Goal: Task Accomplishment & Management: Manage account settings

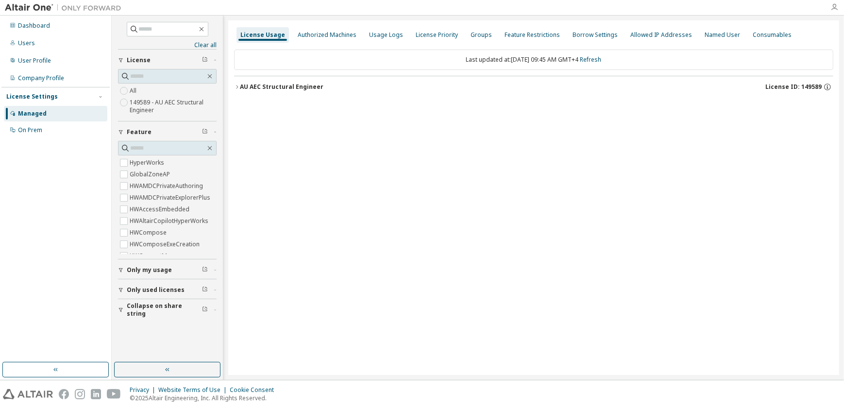
click at [833, 6] on icon "button" at bounding box center [835, 7] width 8 height 8
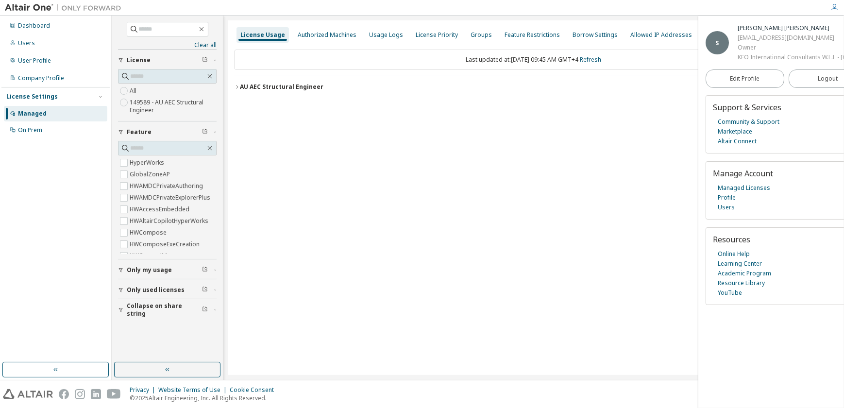
click at [475, 131] on div "License Usage Authorized Machines Usage Logs License Priority Groups Feature Re…" at bounding box center [533, 197] width 611 height 355
click at [25, 40] on div "Users" at bounding box center [26, 43] width 17 height 8
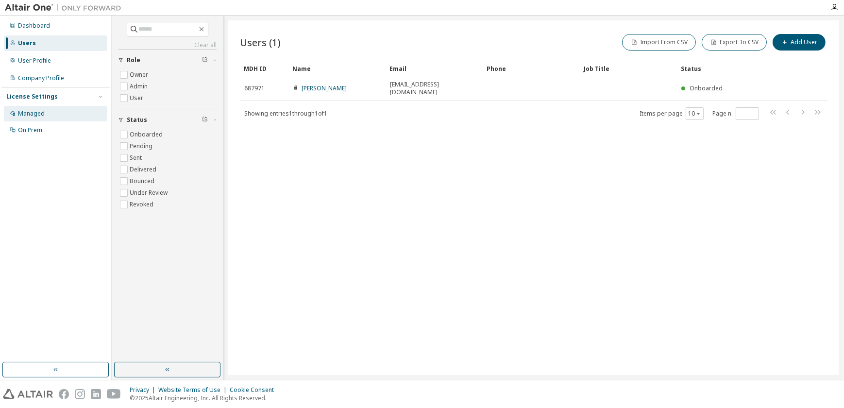
click at [35, 111] on div "Managed" at bounding box center [31, 114] width 27 height 8
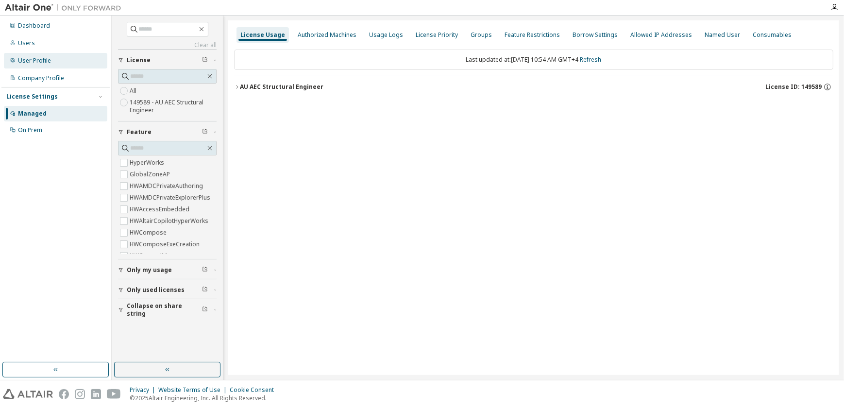
click at [37, 60] on div "User Profile" at bounding box center [34, 61] width 33 height 8
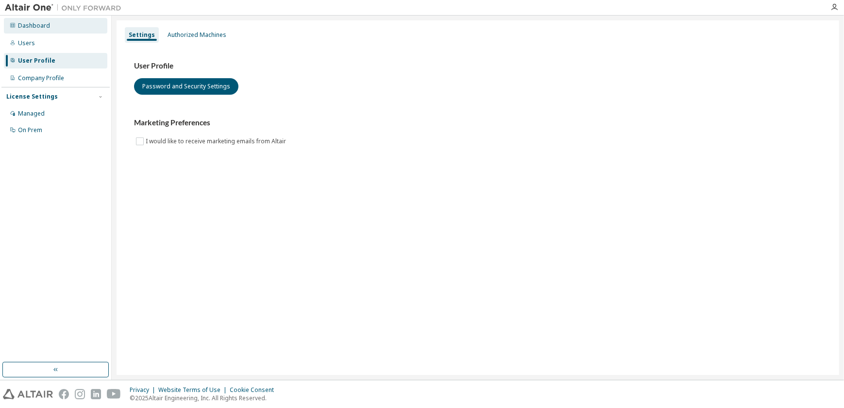
click at [37, 26] on div "Dashboard" at bounding box center [34, 26] width 32 height 8
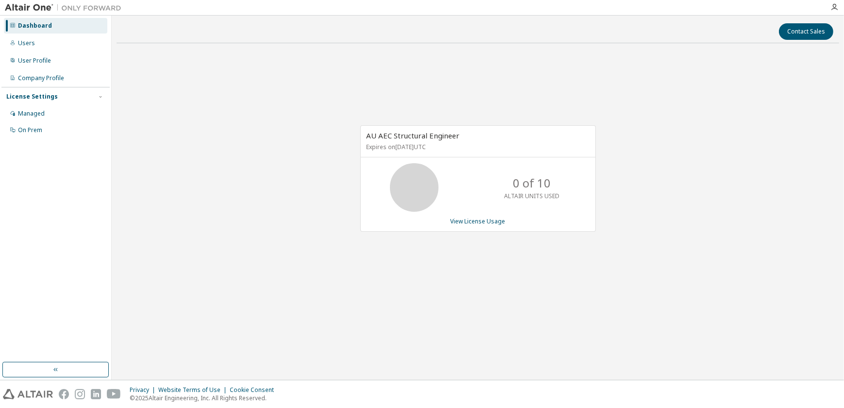
click at [840, 6] on div at bounding box center [834, 7] width 19 height 8
click at [837, 6] on icon "button" at bounding box center [835, 7] width 8 height 8
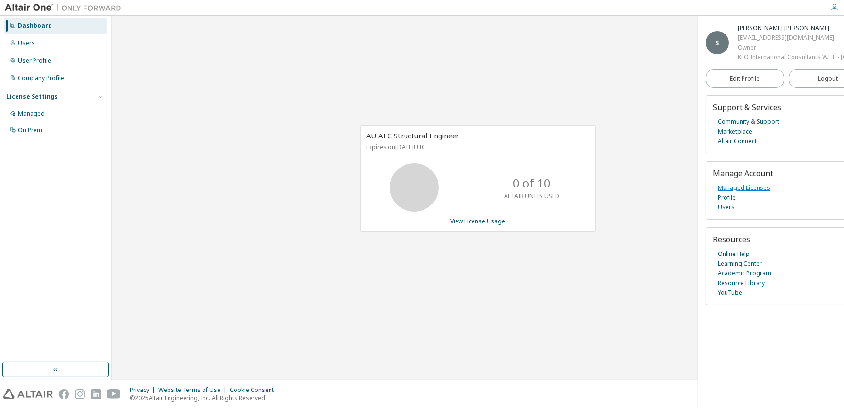
click at [739, 193] on link "Managed Licenses" at bounding box center [744, 188] width 52 height 10
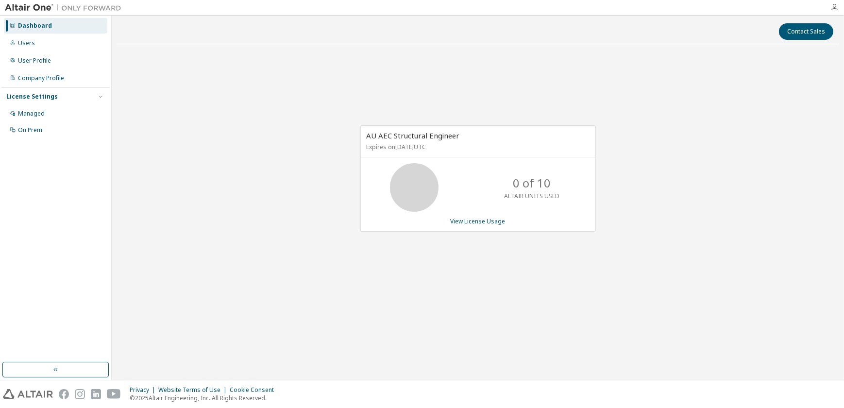
click at [836, 9] on icon "button" at bounding box center [835, 7] width 8 height 8
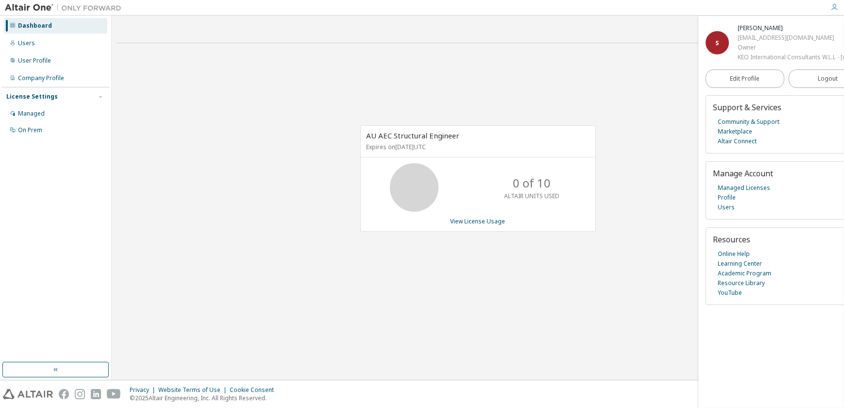
click at [657, 83] on div "AU AEC Structural Engineer Expires on October 6, 2025 UTC 0 of 10 ALTAIR UNITS …" at bounding box center [478, 183] width 723 height 265
click at [744, 83] on span "Edit Profile" at bounding box center [745, 79] width 30 height 8
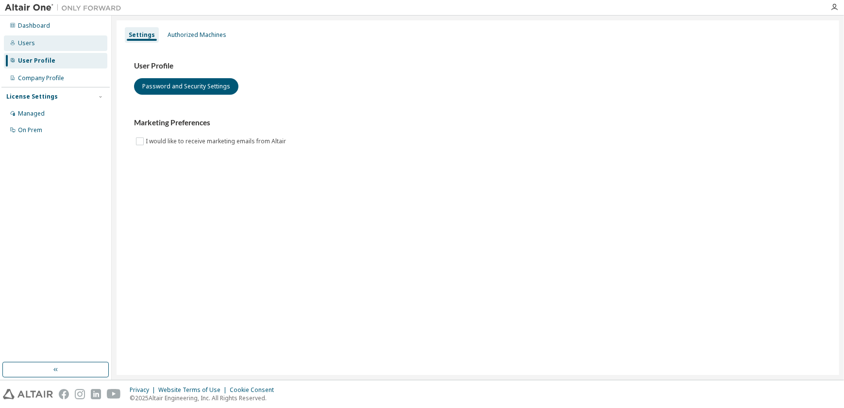
click at [27, 42] on div "Users" at bounding box center [26, 43] width 17 height 8
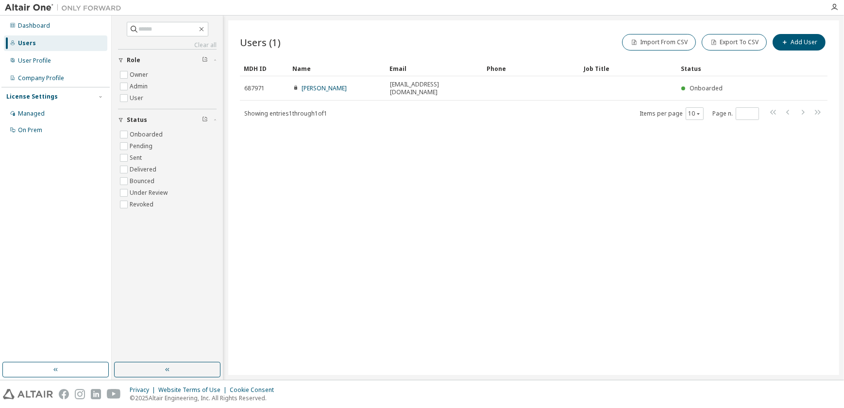
click at [338, 360] on div "Users (1) Import From CSV Export To CSV Add User Clear Load Save Save As Field …" at bounding box center [533, 197] width 611 height 355
click at [33, 112] on div "Managed" at bounding box center [31, 114] width 27 height 8
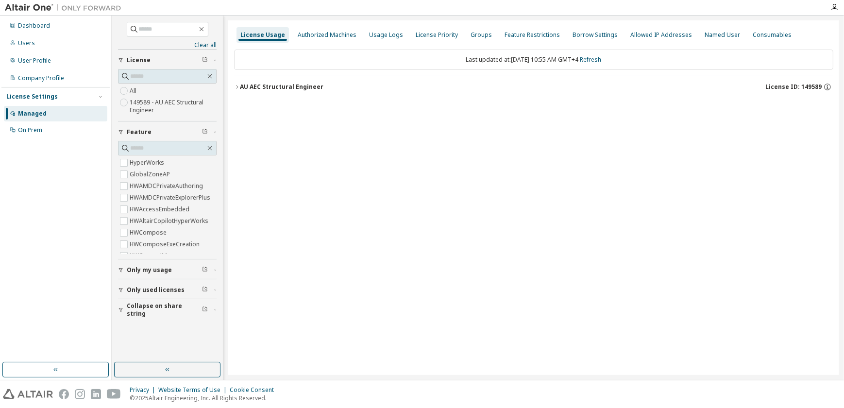
click at [345, 147] on div "License Usage Authorized Machines Usage Logs License Priority Groups Feature Re…" at bounding box center [533, 197] width 611 height 355
click at [27, 43] on div "Users" at bounding box center [26, 43] width 17 height 8
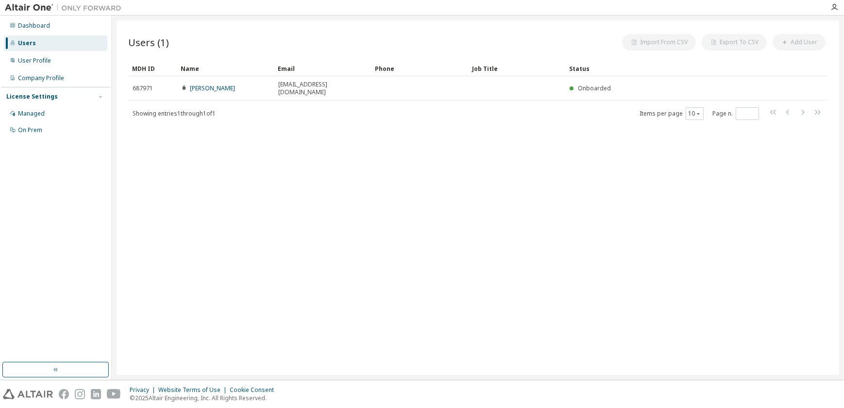
click at [370, 165] on div "Users (1) Import From CSV Export To CSV Add User Clear Load Save Save As Field …" at bounding box center [478, 197] width 723 height 355
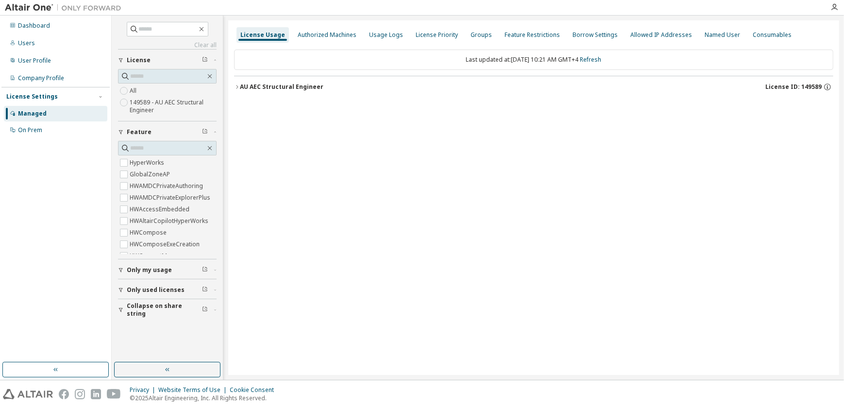
click at [121, 132] on icon "button" at bounding box center [121, 132] width 6 height 6
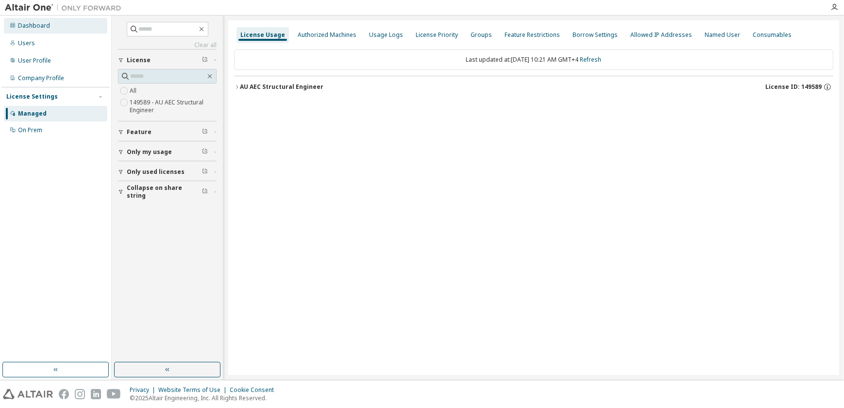
click at [30, 26] on div "Dashboard" at bounding box center [34, 26] width 32 height 8
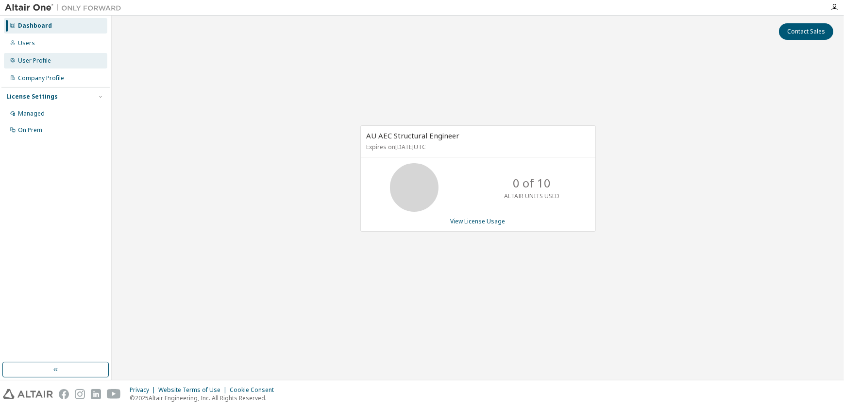
click at [31, 61] on div "User Profile" at bounding box center [34, 61] width 33 height 8
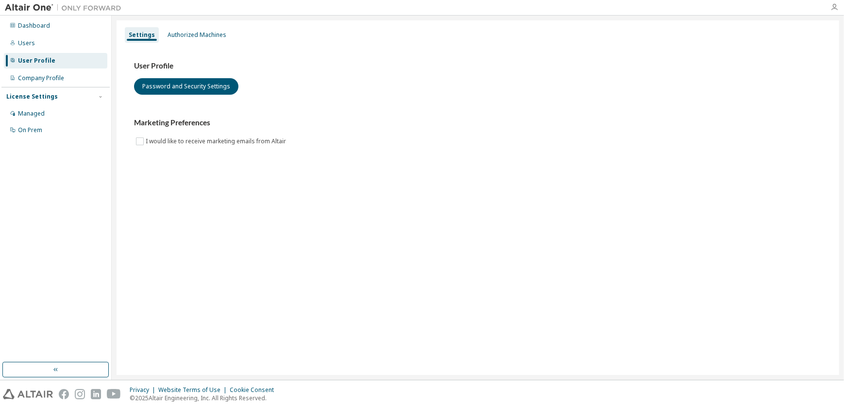
click at [832, 4] on icon "button" at bounding box center [835, 7] width 8 height 8
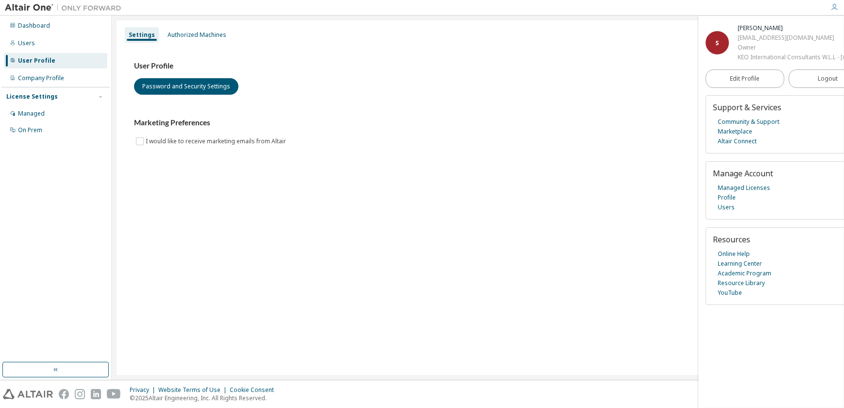
click at [545, 123] on h3 "Marketing Preferences" at bounding box center [478, 123] width 688 height 10
click at [721, 212] on link "Users" at bounding box center [726, 208] width 17 height 10
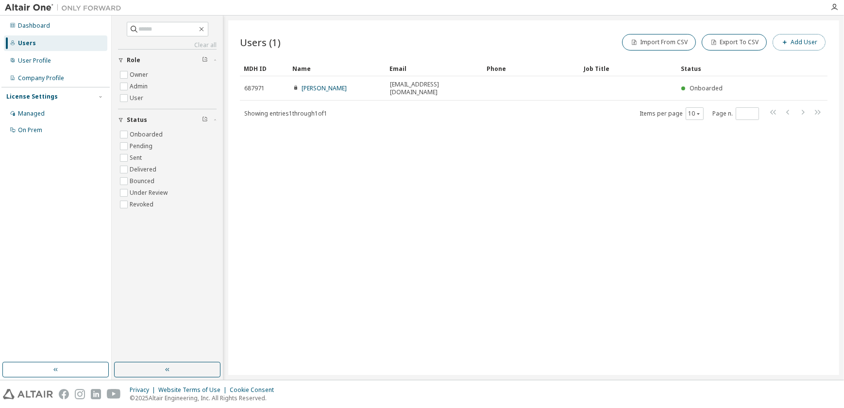
click at [805, 41] on button "Add User" at bounding box center [799, 42] width 53 height 17
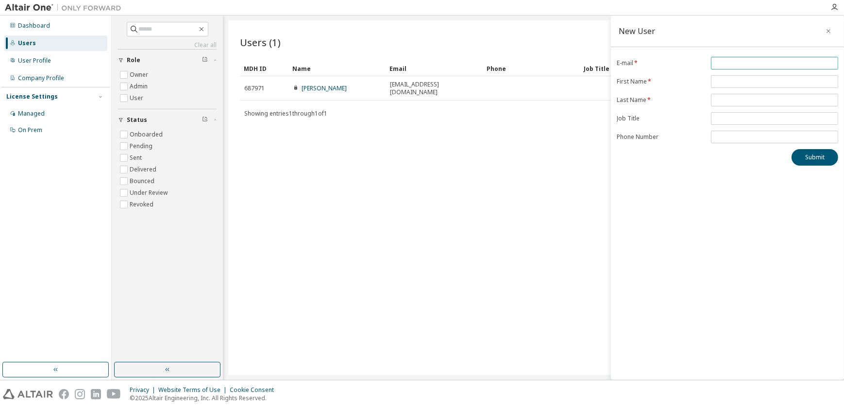
click at [731, 57] on span at bounding box center [774, 63] width 127 height 13
click at [731, 63] on input "email" at bounding box center [774, 63] width 122 height 8
type input "**********"
type input "****"
type input "*******"
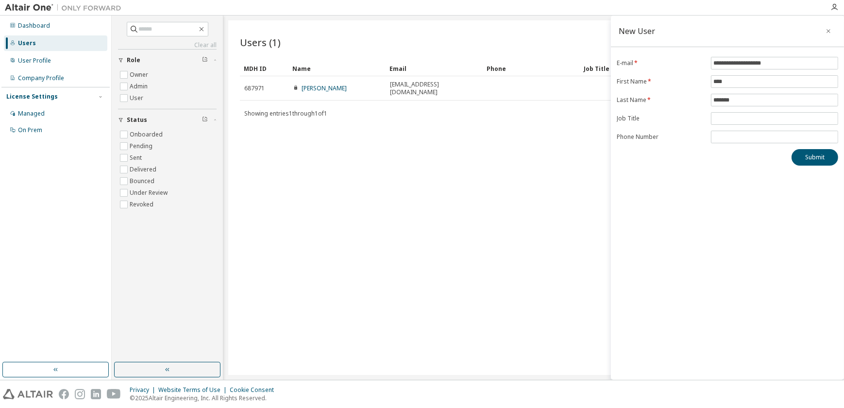
click at [734, 186] on div "**********" at bounding box center [727, 198] width 233 height 364
click at [812, 158] on button "Submit" at bounding box center [815, 157] width 47 height 17
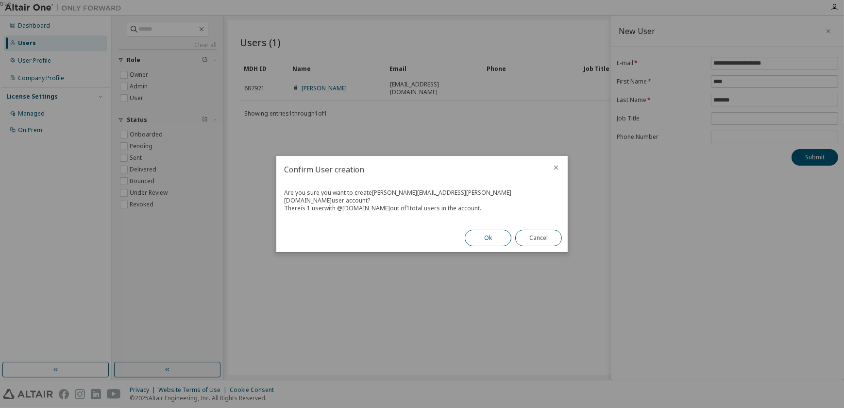
click at [487, 232] on button "Ok" at bounding box center [488, 238] width 47 height 17
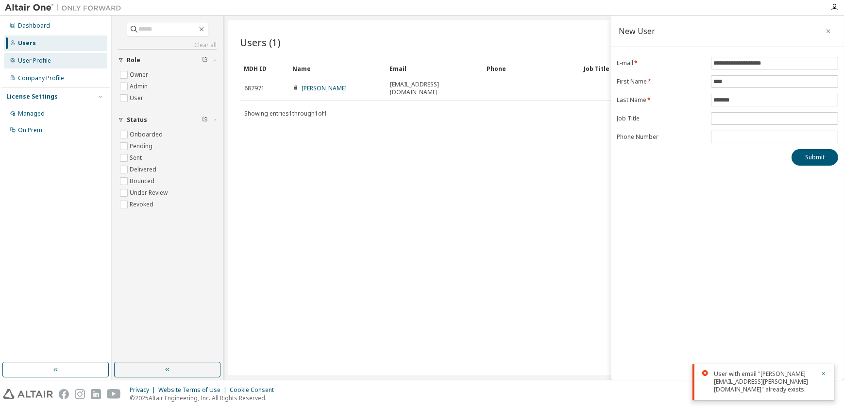
click at [35, 61] on div "User Profile" at bounding box center [34, 61] width 33 height 8
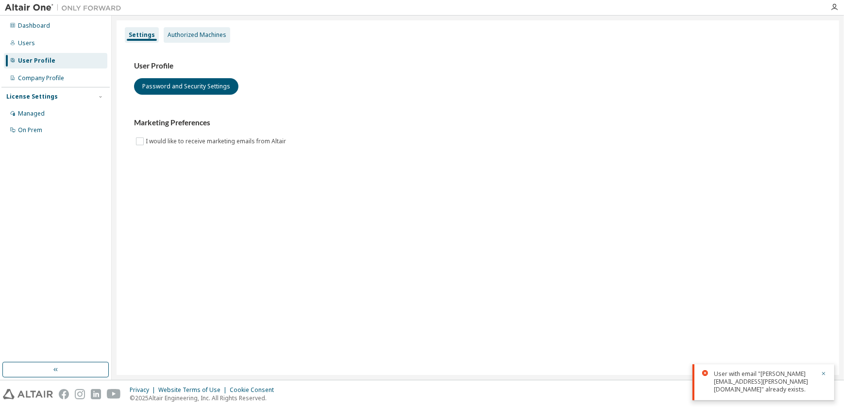
click at [206, 34] on div "Authorized Machines" at bounding box center [197, 35] width 59 height 8
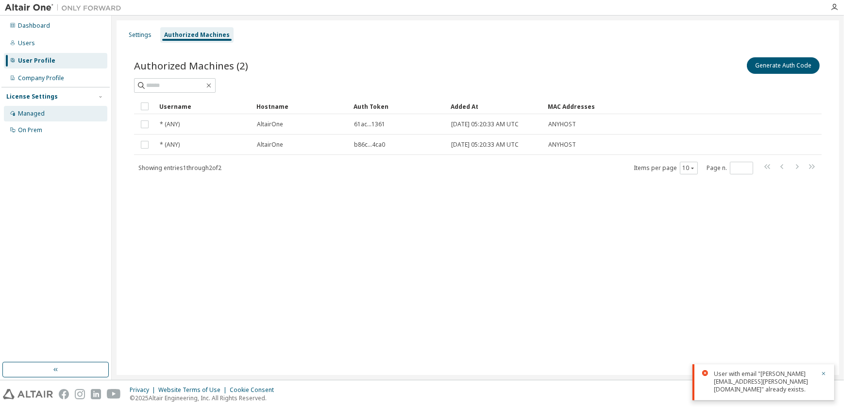
click at [29, 111] on div "Managed" at bounding box center [31, 114] width 27 height 8
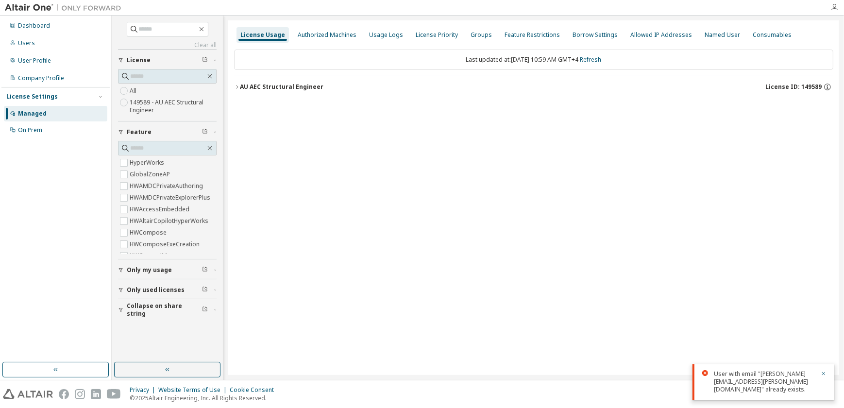
click at [834, 5] on icon "button" at bounding box center [835, 7] width 8 height 8
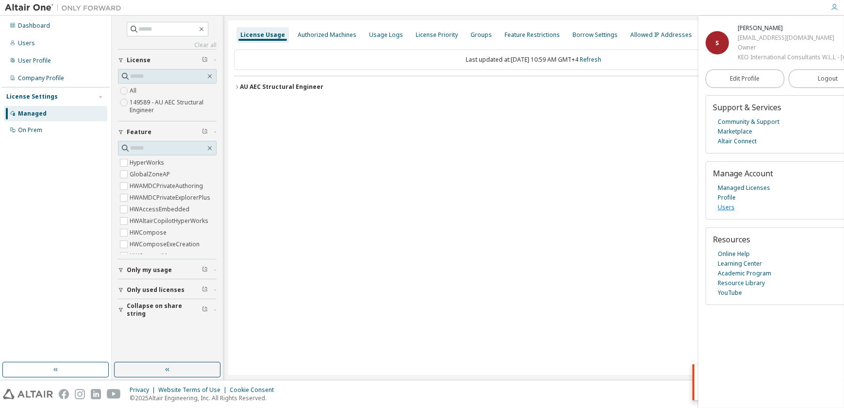
click at [724, 212] on link "Users" at bounding box center [726, 208] width 17 height 10
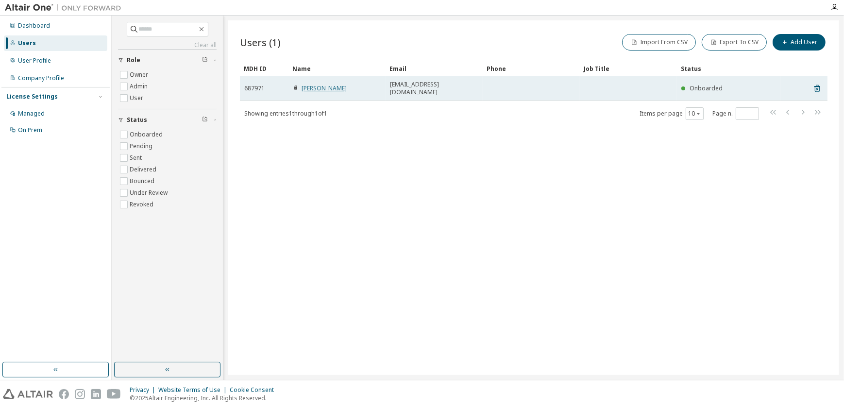
click at [324, 86] on link "[PERSON_NAME]" at bounding box center [324, 88] width 45 height 8
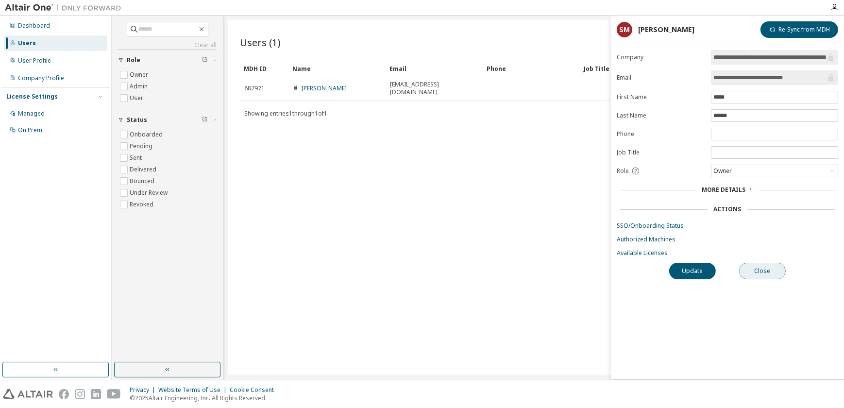
click at [757, 272] on button "Close" at bounding box center [762, 271] width 47 height 17
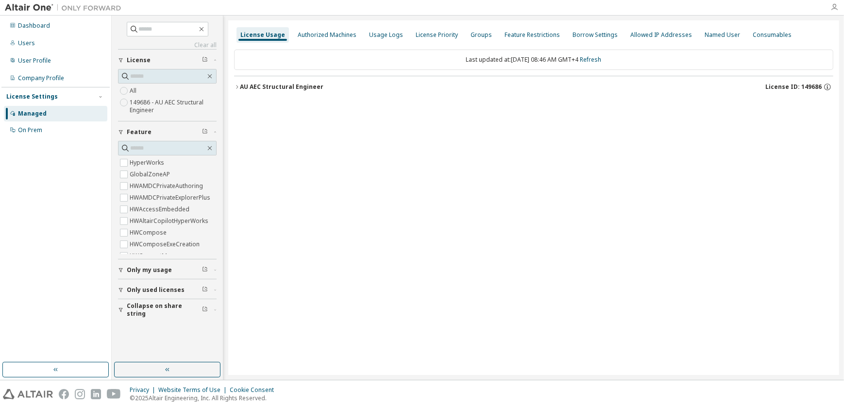
click at [836, 5] on icon "button" at bounding box center [835, 7] width 8 height 8
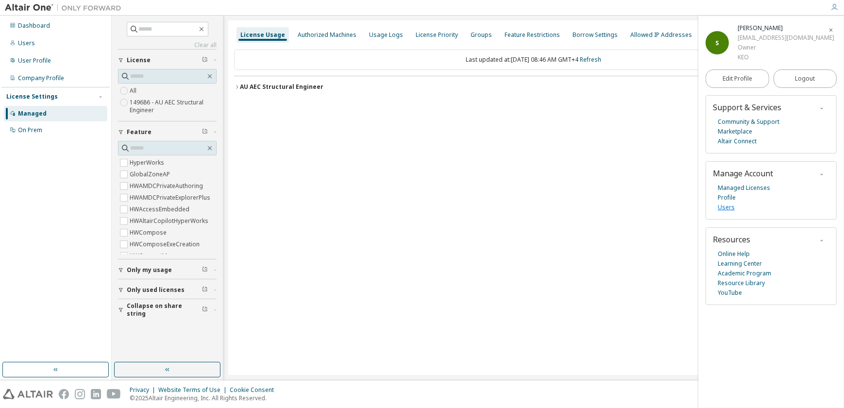
click at [722, 208] on link "Users" at bounding box center [726, 208] width 17 height 10
click at [798, 80] on span "Logout" at bounding box center [805, 79] width 20 height 10
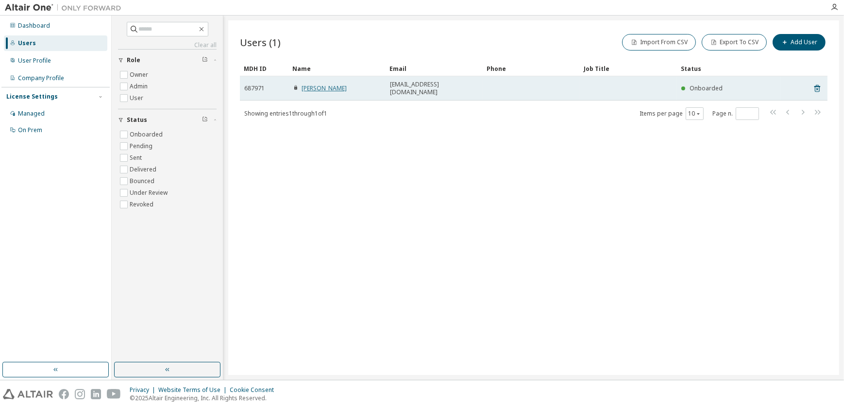
click at [321, 84] on link "Sunil Mathew" at bounding box center [324, 88] width 45 height 8
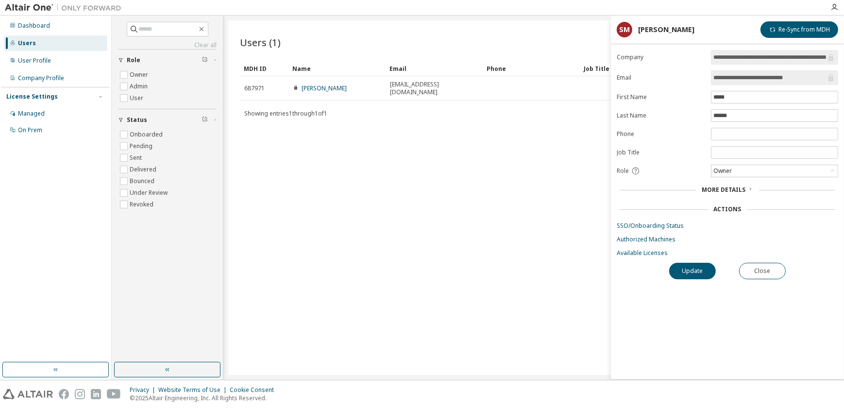
click at [446, 165] on div "Users (1) Import From CSV Export To CSV Add User Clear Load Save Save As Field …" at bounding box center [533, 197] width 611 height 355
click at [763, 266] on button "Close" at bounding box center [762, 271] width 47 height 17
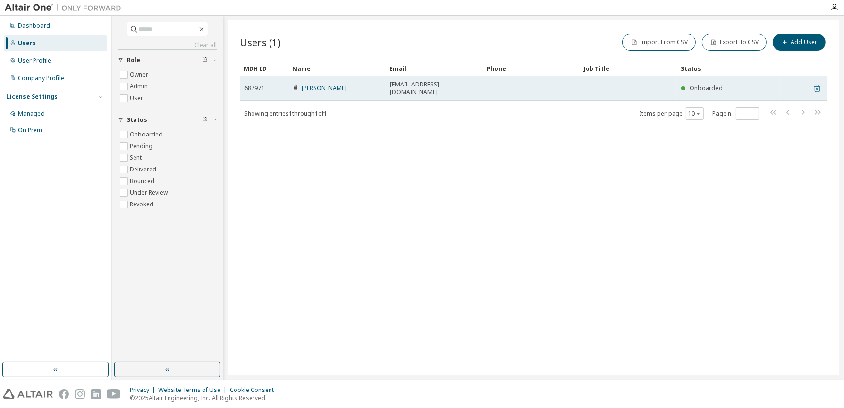
click at [819, 85] on icon at bounding box center [818, 88] width 6 height 7
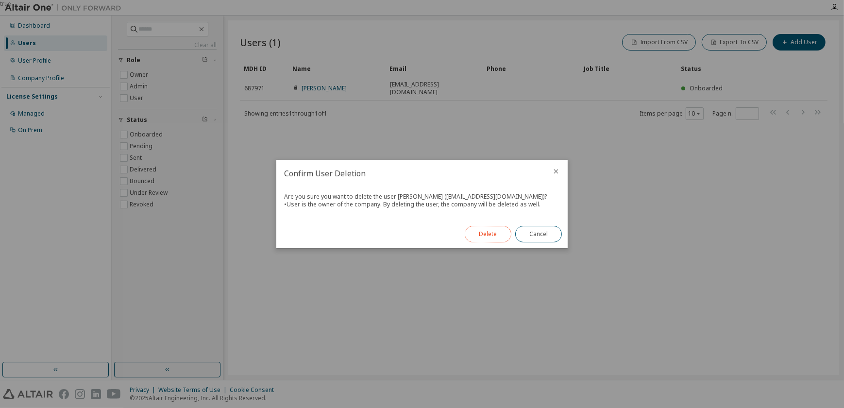
click at [491, 230] on button "Delete" at bounding box center [488, 234] width 47 height 17
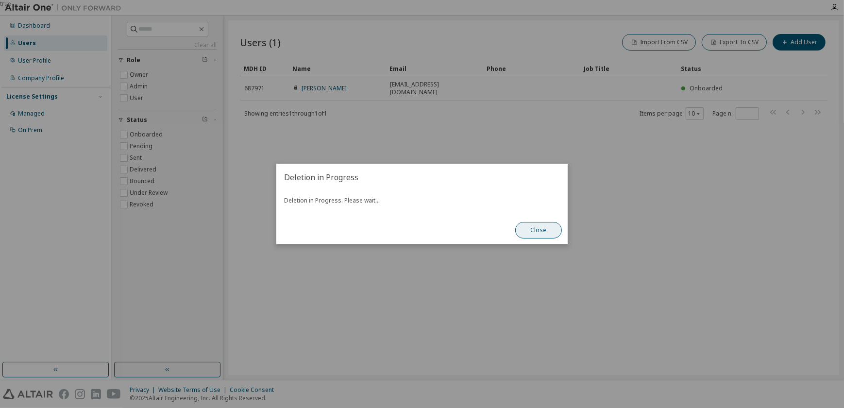
drag, startPoint x: 548, startPoint y: 225, endPoint x: 547, endPoint y: 230, distance: 5.1
click at [547, 228] on button "Close" at bounding box center [538, 230] width 47 height 17
click at [539, 232] on button "Close" at bounding box center [538, 230] width 47 height 17
click at [537, 237] on button "Close" at bounding box center [538, 230] width 47 height 17
click at [535, 234] on button "Close" at bounding box center [538, 230] width 47 height 17
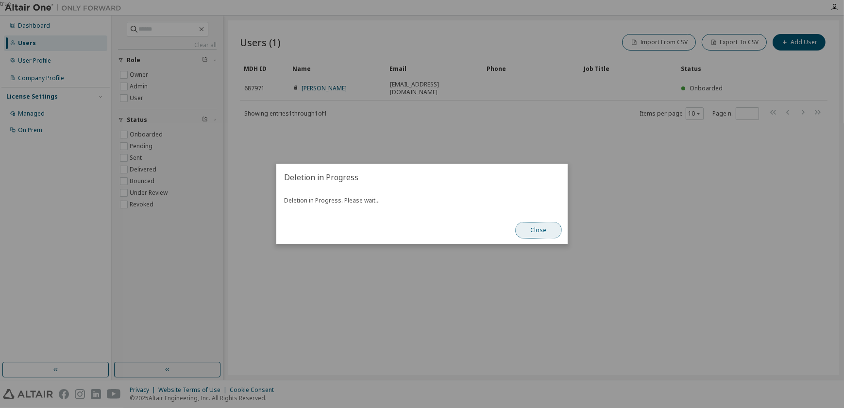
drag, startPoint x: 534, startPoint y: 231, endPoint x: 528, endPoint y: 221, distance: 10.9
click at [533, 230] on button "Close" at bounding box center [538, 230] width 47 height 17
drag, startPoint x: 525, startPoint y: 224, endPoint x: 400, endPoint y: 132, distance: 155.2
click at [508, 204] on div "Deletion in Progress Deletion in Progress. Please wait... Close" at bounding box center [421, 204] width 291 height 81
drag, startPoint x: 400, startPoint y: 132, endPoint x: 242, endPoint y: 16, distance: 195.3
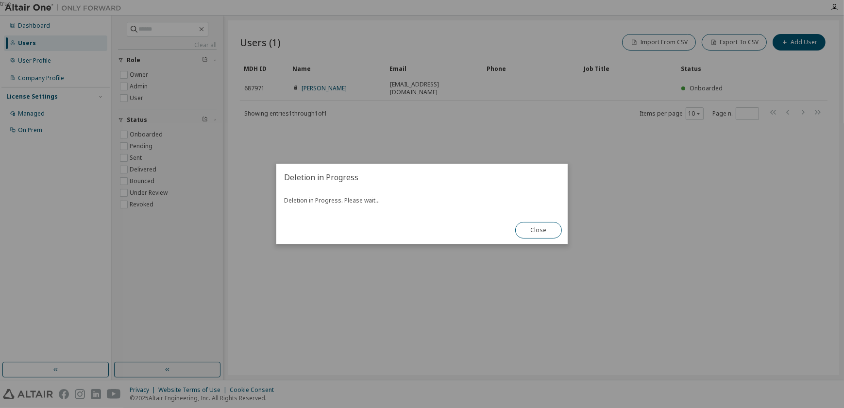
click at [256, 71] on div "true" at bounding box center [422, 204] width 844 height 408
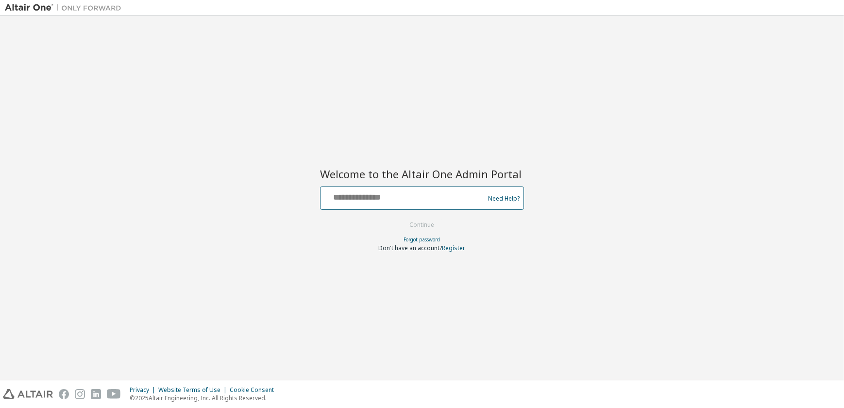
click at [350, 193] on input "text" at bounding box center [403, 196] width 159 height 14
type input "**********"
click at [419, 193] on input "**********" at bounding box center [403, 196] width 159 height 14
click at [552, 225] on div "**********" at bounding box center [422, 197] width 834 height 355
click at [418, 221] on button "Continue" at bounding box center [422, 225] width 45 height 15
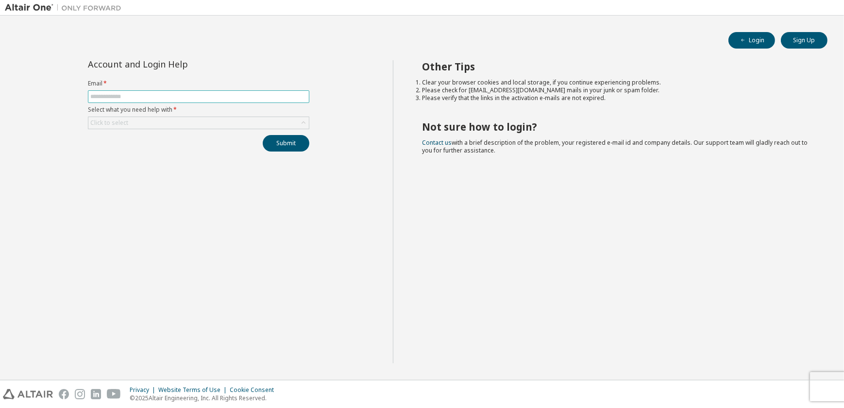
click at [134, 100] on input "text" at bounding box center [198, 97] width 217 height 8
type input "**********"
click at [141, 122] on div "Click to select" at bounding box center [198, 123] width 221 height 12
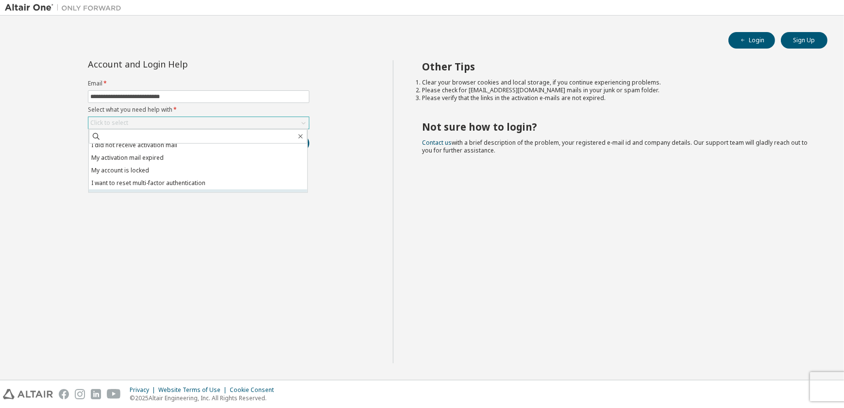
scroll to position [27, 0]
click at [153, 186] on li "I don't know but can't login" at bounding box center [198, 186] width 219 height 13
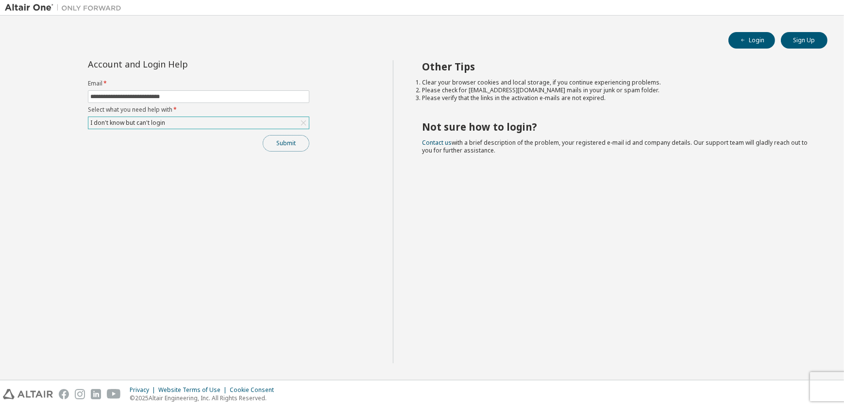
click at [290, 143] on button "Submit" at bounding box center [286, 143] width 47 height 17
click at [284, 140] on button "Submit" at bounding box center [286, 143] width 47 height 17
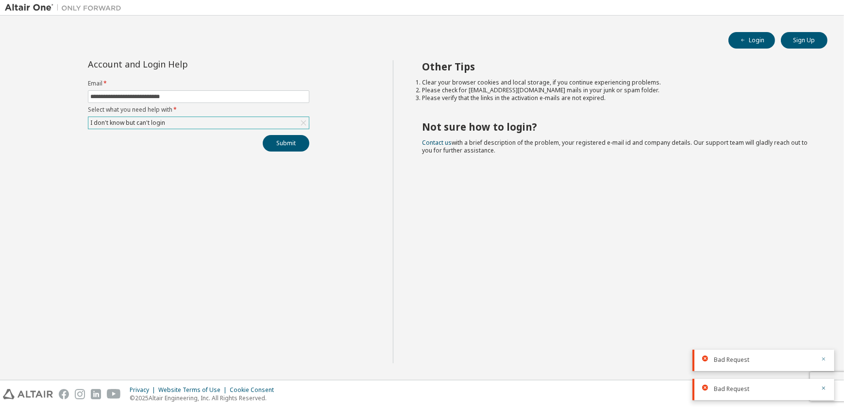
click at [825, 360] on icon "button" at bounding box center [824, 359] width 6 height 6
click at [824, 387] on icon "button" at bounding box center [824, 388] width 6 height 6
click at [277, 246] on div "**********" at bounding box center [199, 211] width 388 height 303
click at [184, 95] on input "**********" at bounding box center [198, 97] width 217 height 8
click at [101, 195] on div "**********" at bounding box center [199, 211] width 388 height 303
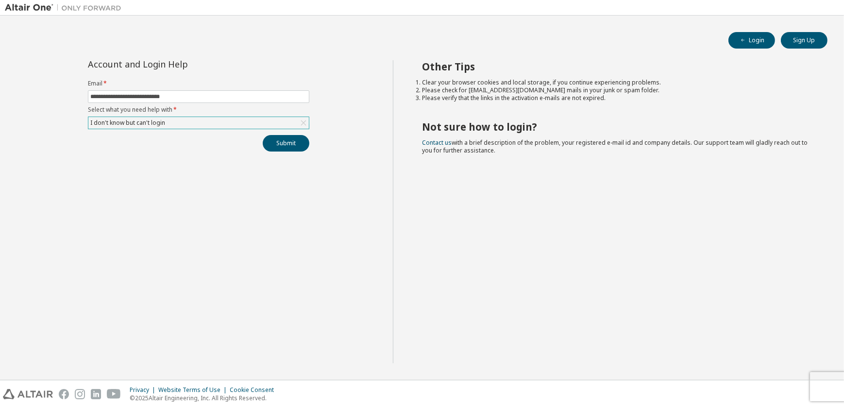
drag, startPoint x: 163, startPoint y: 140, endPoint x: 211, endPoint y: 140, distance: 48.1
click at [163, 140] on div "Submit" at bounding box center [198, 143] width 221 height 17
drag, startPoint x: 288, startPoint y: 140, endPoint x: 290, endPoint y: 148, distance: 7.7
click at [289, 141] on button "Submit" at bounding box center [286, 143] width 47 height 17
click at [825, 387] on icon "button" at bounding box center [823, 388] width 3 height 3
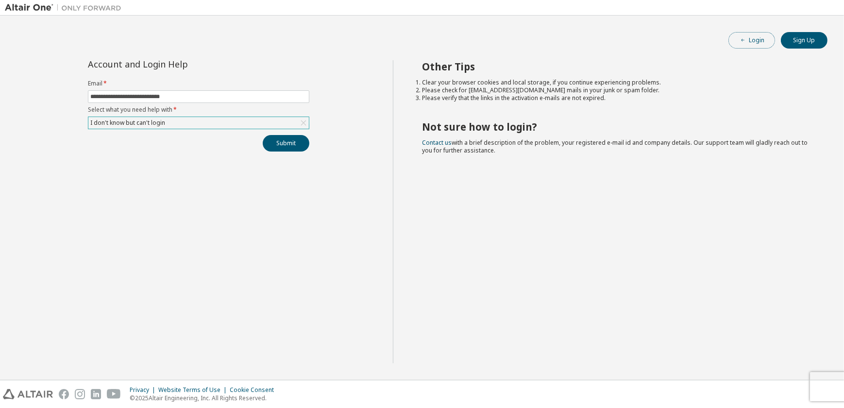
click at [753, 38] on button "Login" at bounding box center [752, 40] width 47 height 17
